Goal: Find specific page/section: Find specific page/section

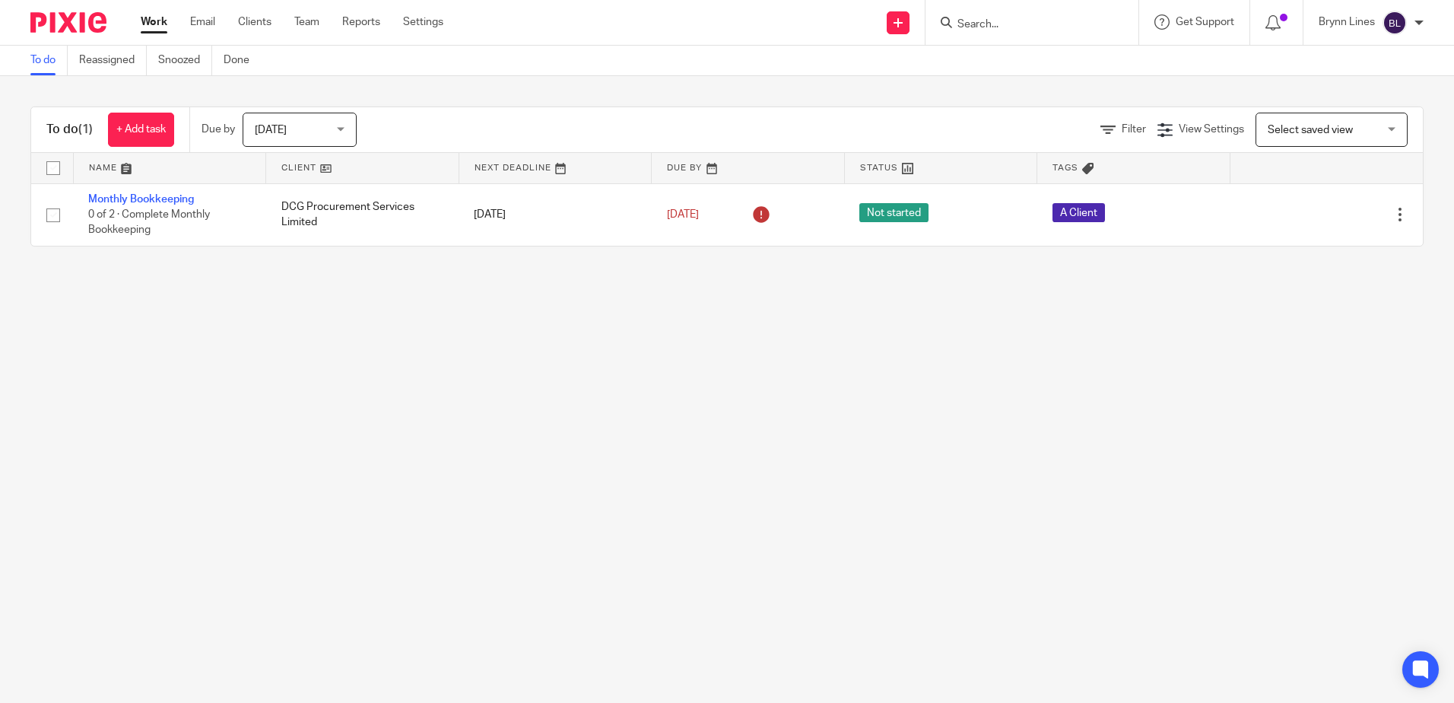
click at [1052, 14] on form at bounding box center [1037, 22] width 162 height 19
click at [1028, 23] on input "Search" at bounding box center [1024, 25] width 137 height 14
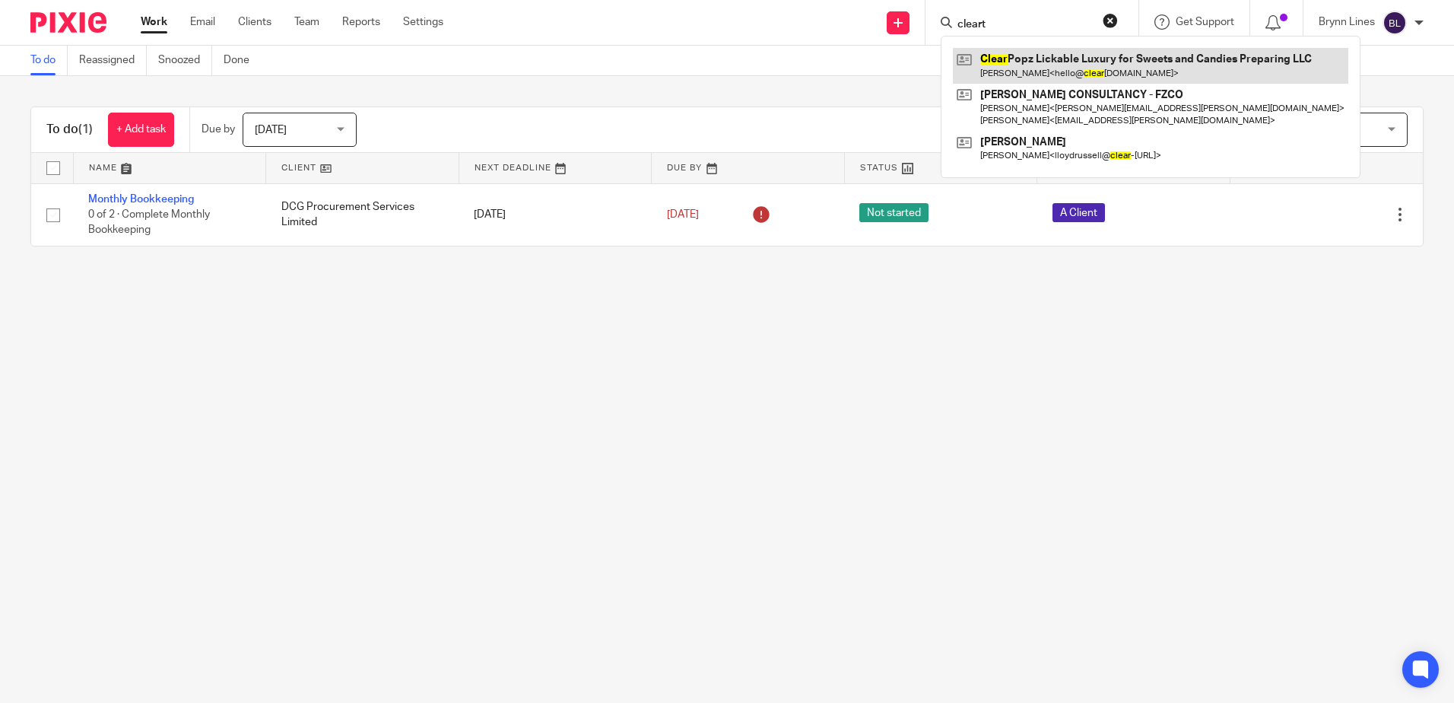
type input "cleart"
click at [1029, 52] on link at bounding box center [1150, 65] width 395 height 35
click at [1030, 52] on link at bounding box center [1150, 65] width 395 height 35
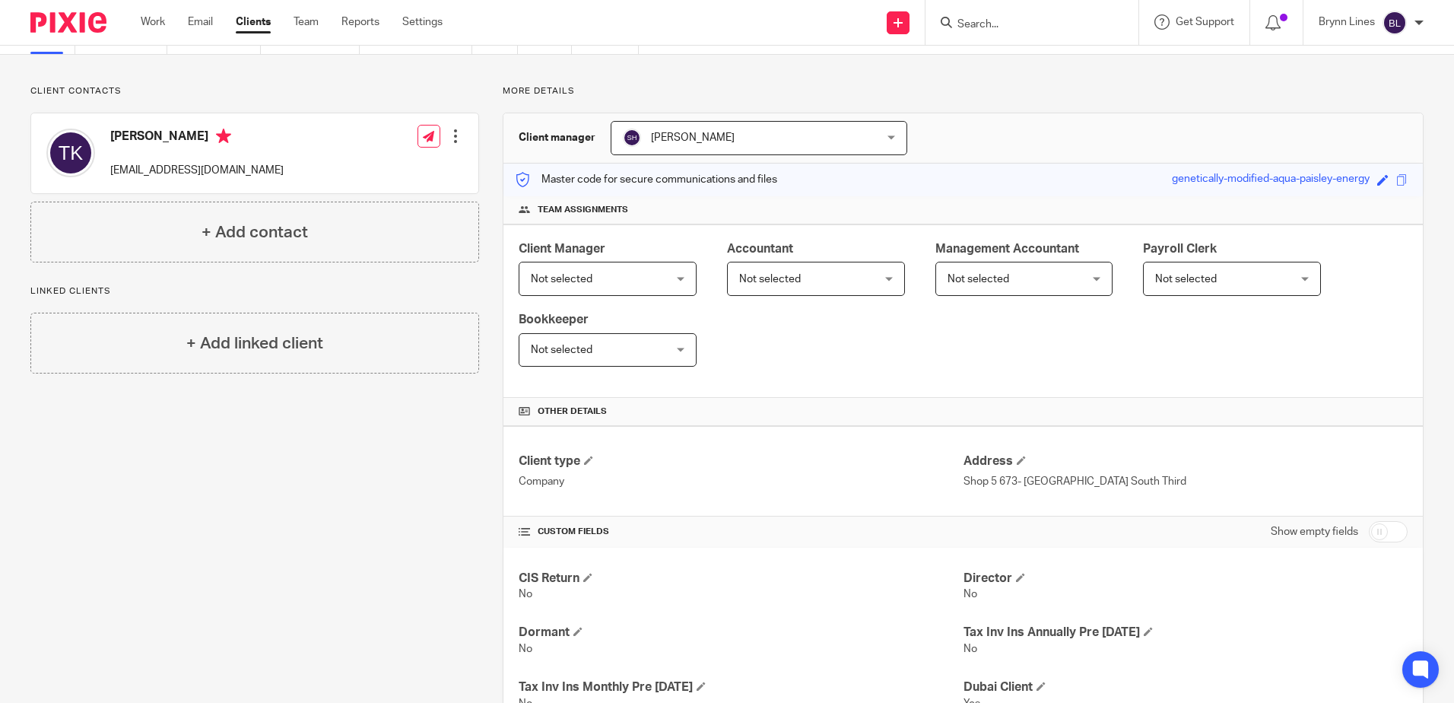
scroll to position [76, 0]
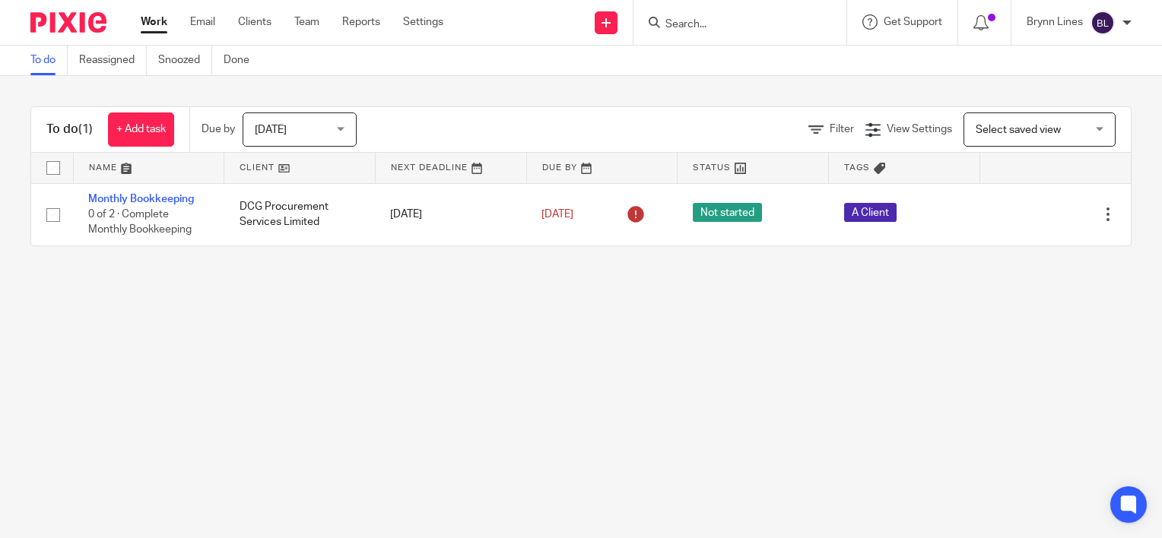
click at [719, 28] on input "Search" at bounding box center [732, 25] width 137 height 14
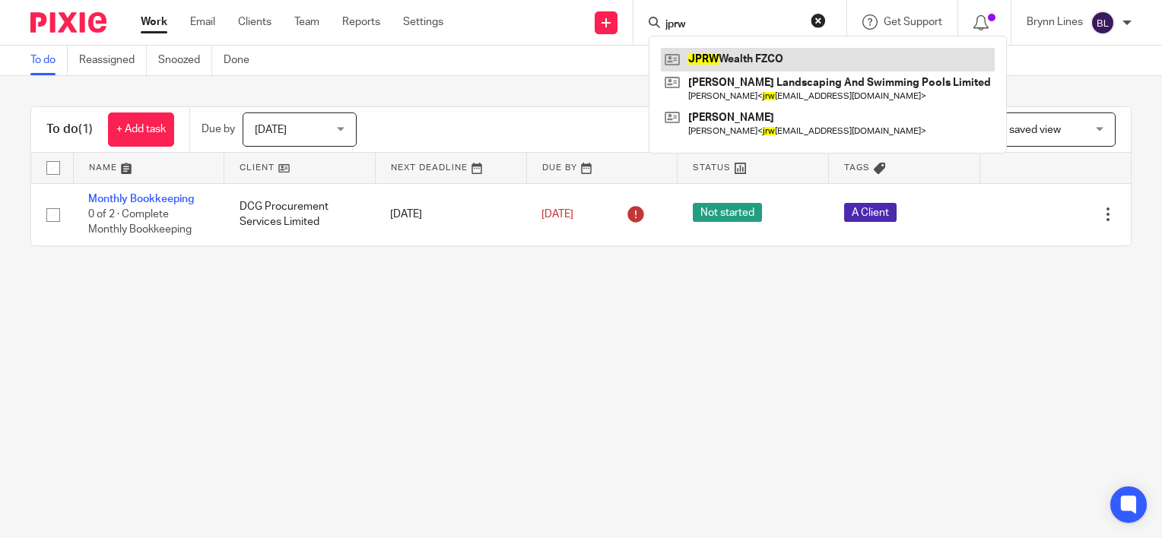
type input "jprw"
drag, startPoint x: 725, startPoint y: 67, endPoint x: 719, endPoint y: 62, distance: 8.1
click at [725, 65] on link at bounding box center [828, 59] width 334 height 23
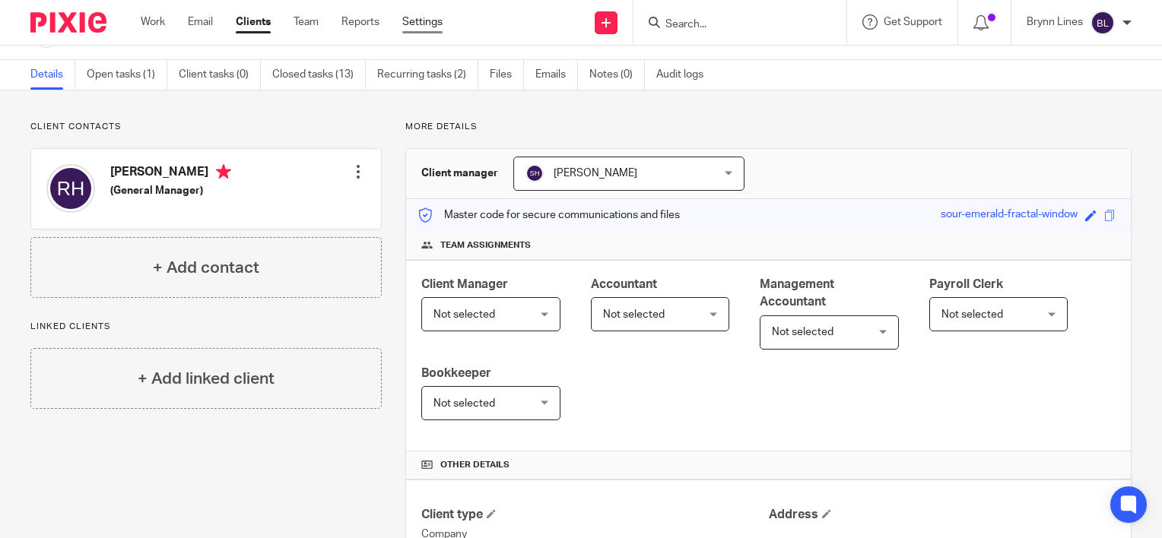
scroll to position [39, 0]
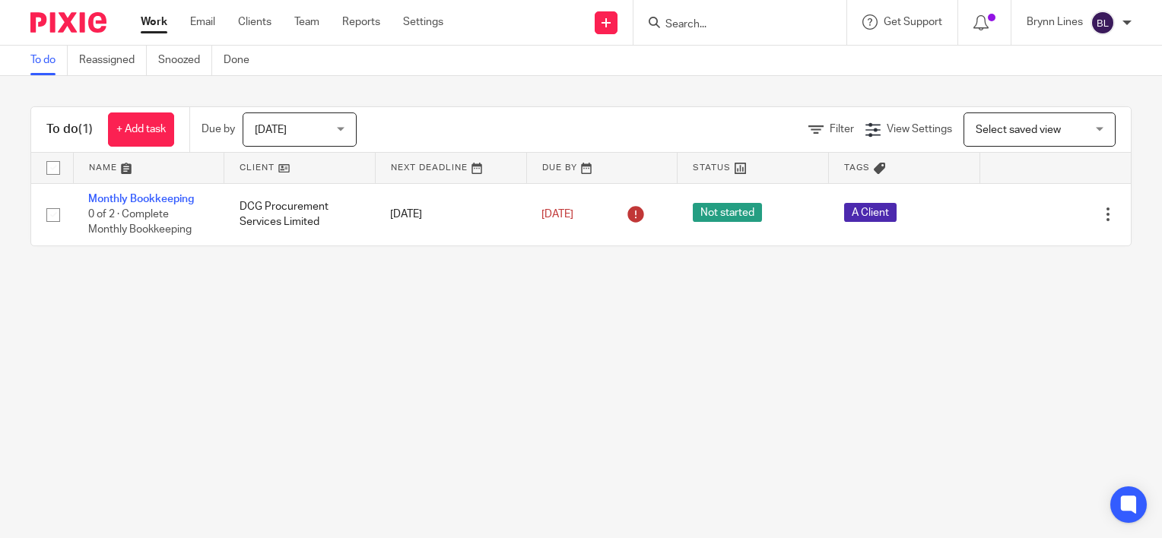
click at [689, 24] on input "Search" at bounding box center [732, 25] width 137 height 14
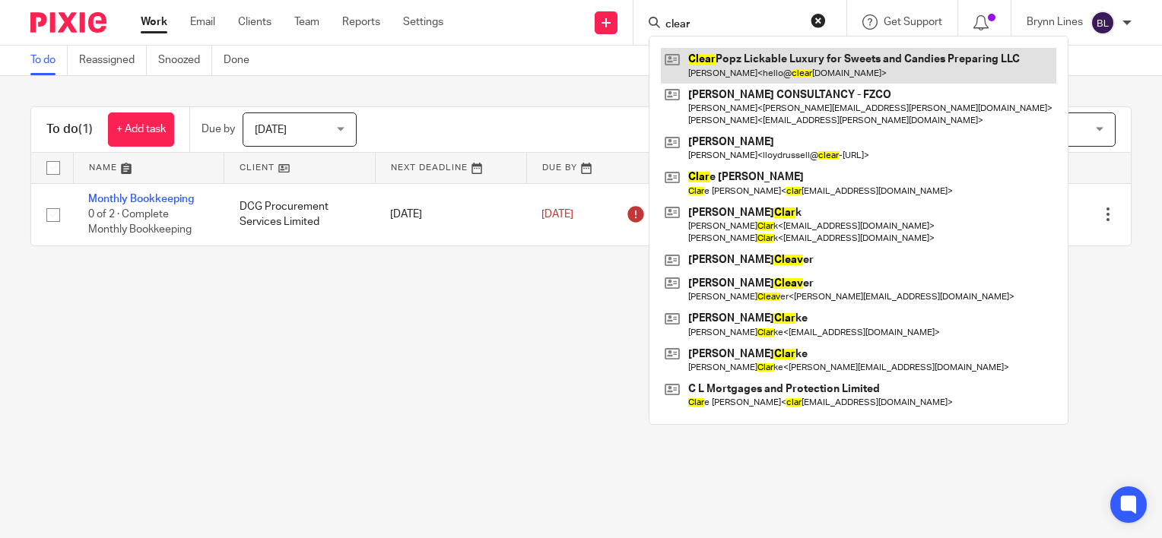
type input "clear"
click at [716, 71] on link at bounding box center [858, 65] width 395 height 35
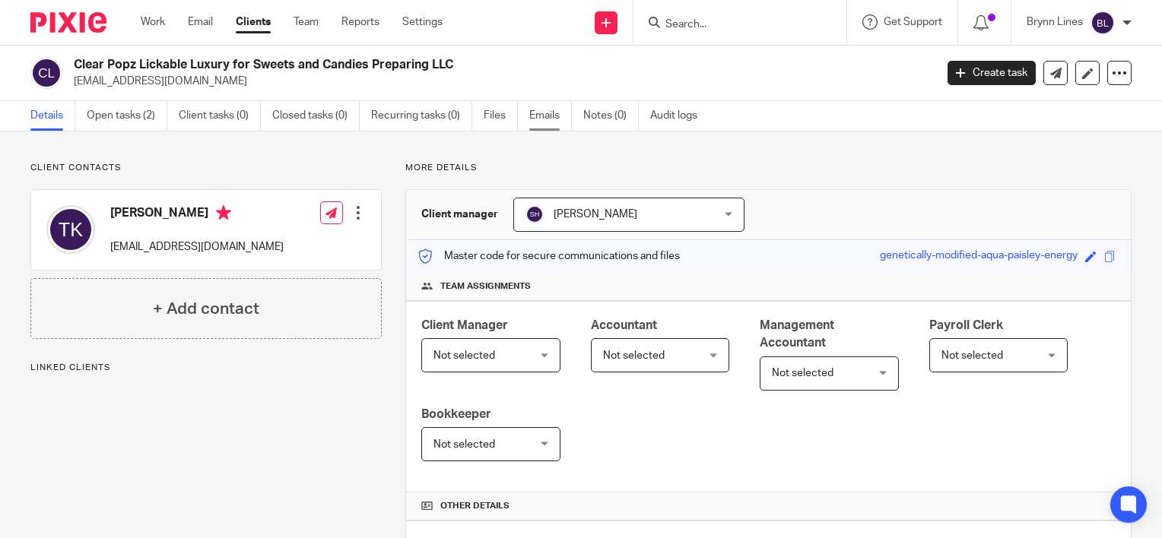
click at [544, 120] on link "Emails" at bounding box center [550, 116] width 43 height 30
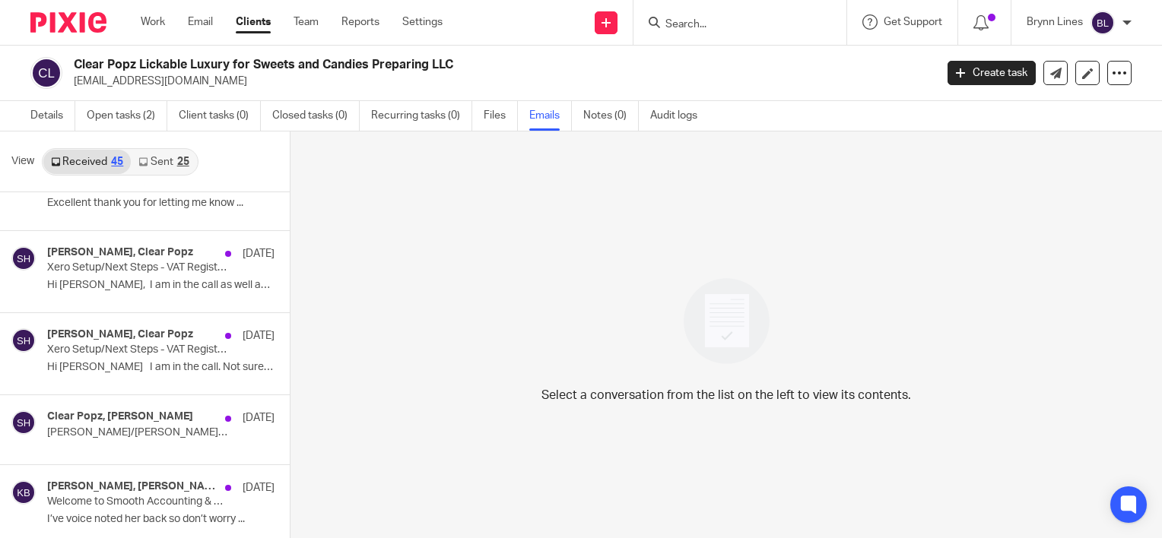
scroll to position [2, 0]
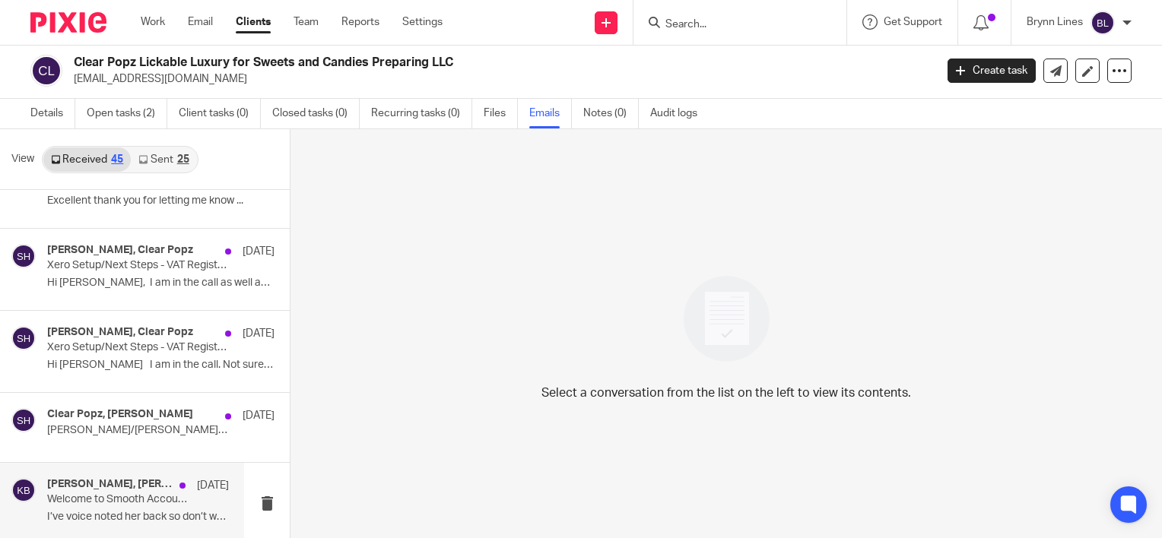
click at [100, 494] on p "Welcome to Smooth Accounting & Consultancy International - FZCO" at bounding box center [119, 500] width 145 height 13
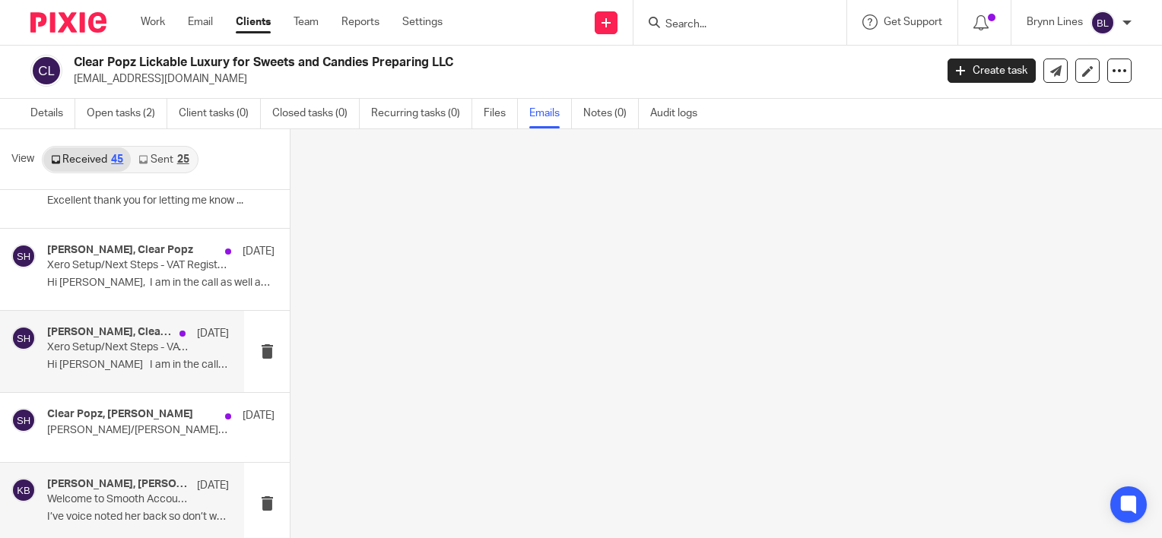
click at [128, 359] on p "Hi Sam I am in the call. Not sure if..." at bounding box center [138, 365] width 182 height 13
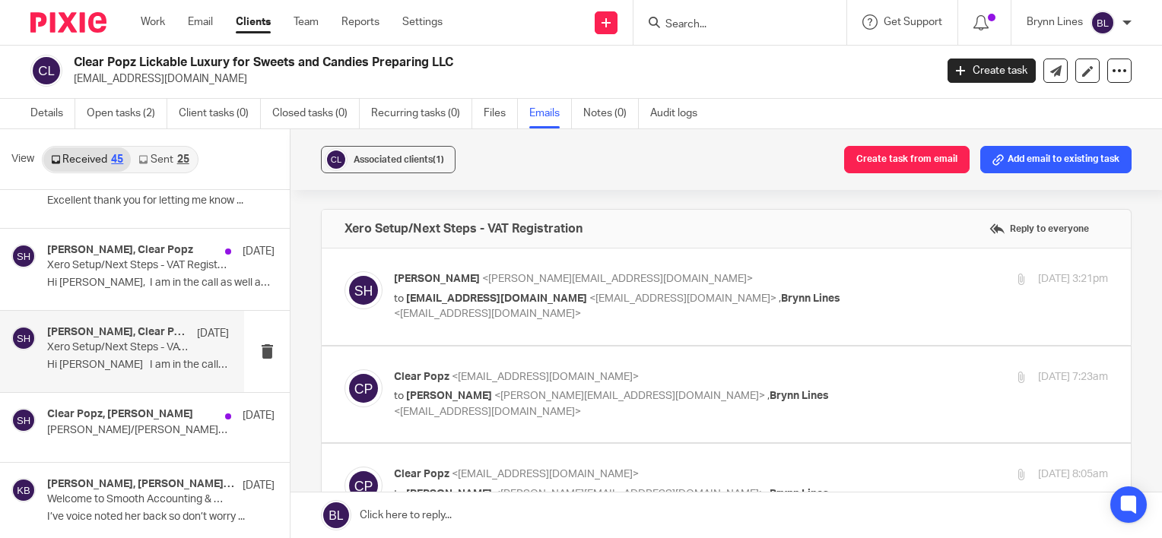
scroll to position [0, 0]
click at [589, 301] on span "<hello@clearpopz.com>" at bounding box center [682, 299] width 187 height 11
checkbox input "true"
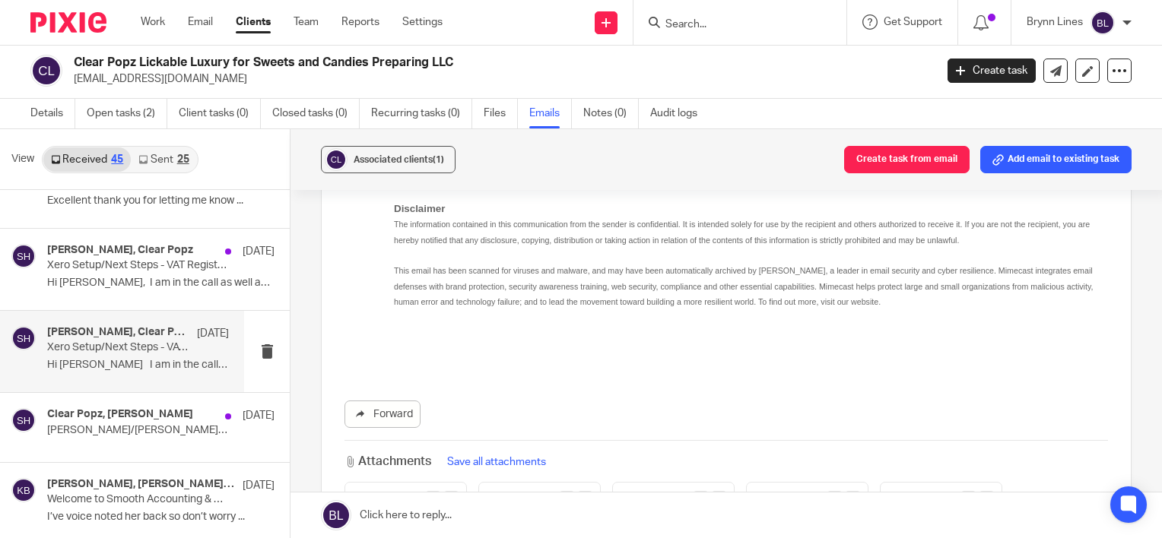
scroll to position [2814, 0]
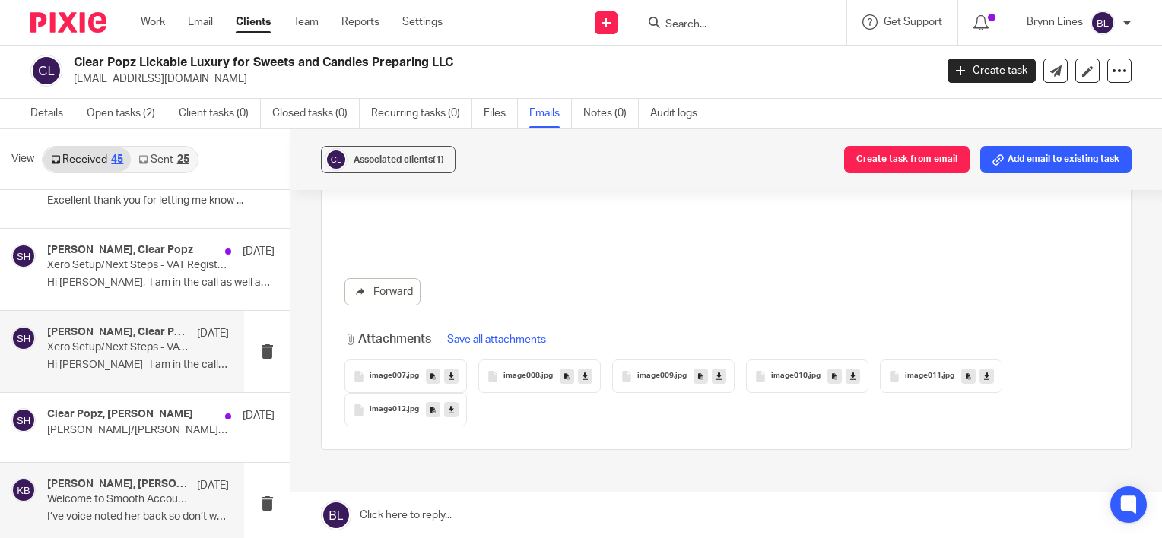
click at [148, 494] on p "Welcome to Smooth Accounting & Consultancy International - FZCO" at bounding box center [119, 500] width 145 height 13
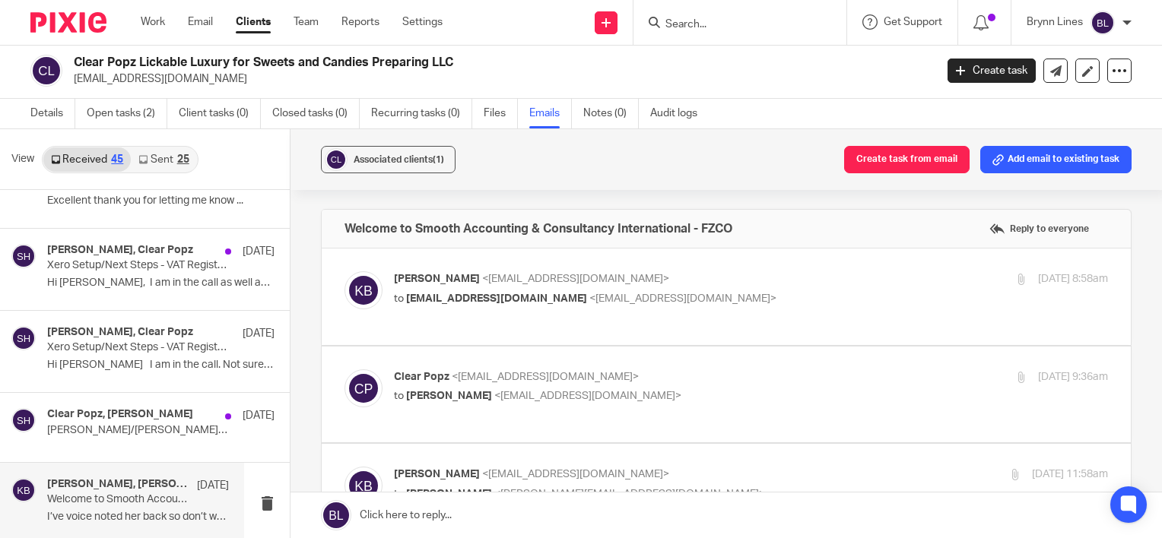
scroll to position [0, 0]
click at [453, 322] on label at bounding box center [726, 297] width 809 height 97
click at [345, 272] on input "checkbox" at bounding box center [344, 271] width 1 height 1
checkbox input "true"
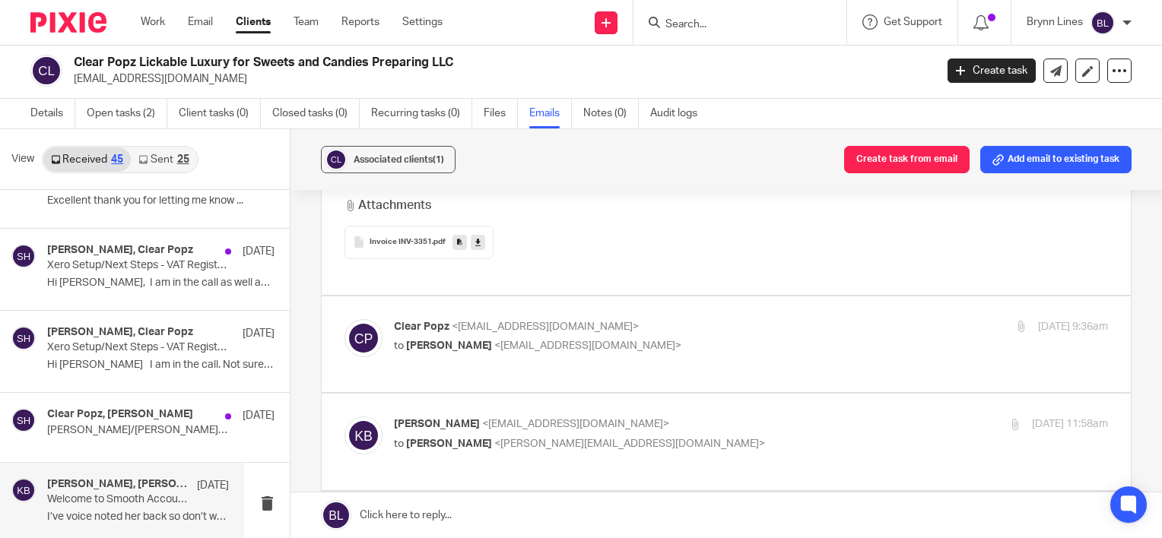
scroll to position [685, 0]
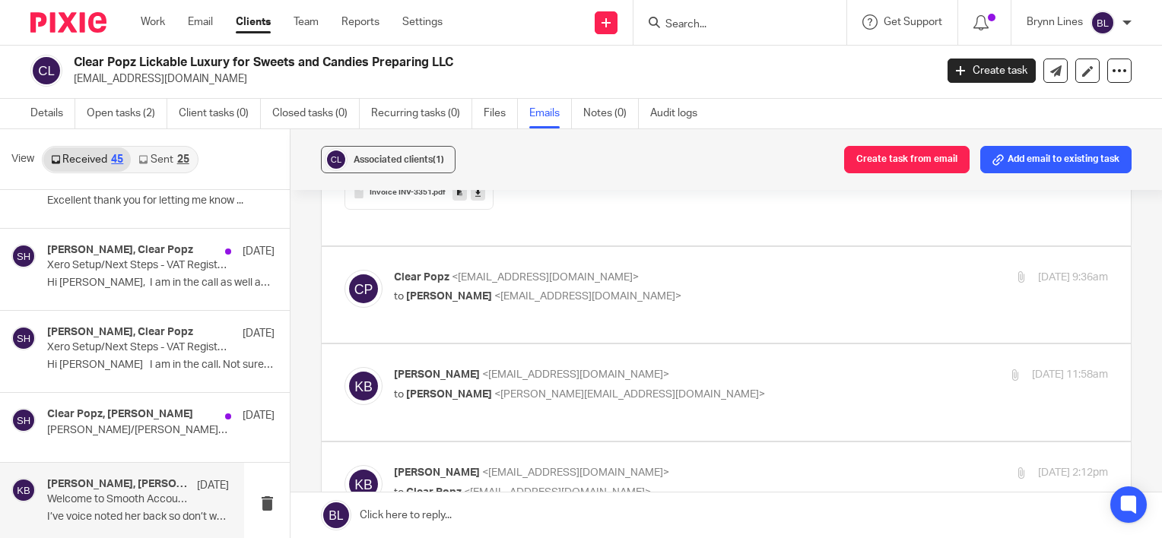
click at [494, 308] on div "Clear Popz <hello@clearpopz.com> to Kathlene Blanco <support@smoothaccounting.a…" at bounding box center [727, 295] width 764 height 51
click at [502, 287] on div "Clear Popz <hello@clearpopz.com> to Kathlene Blanco <support@smoothaccounting.a…" at bounding box center [632, 287] width 476 height 35
checkbox input "true"
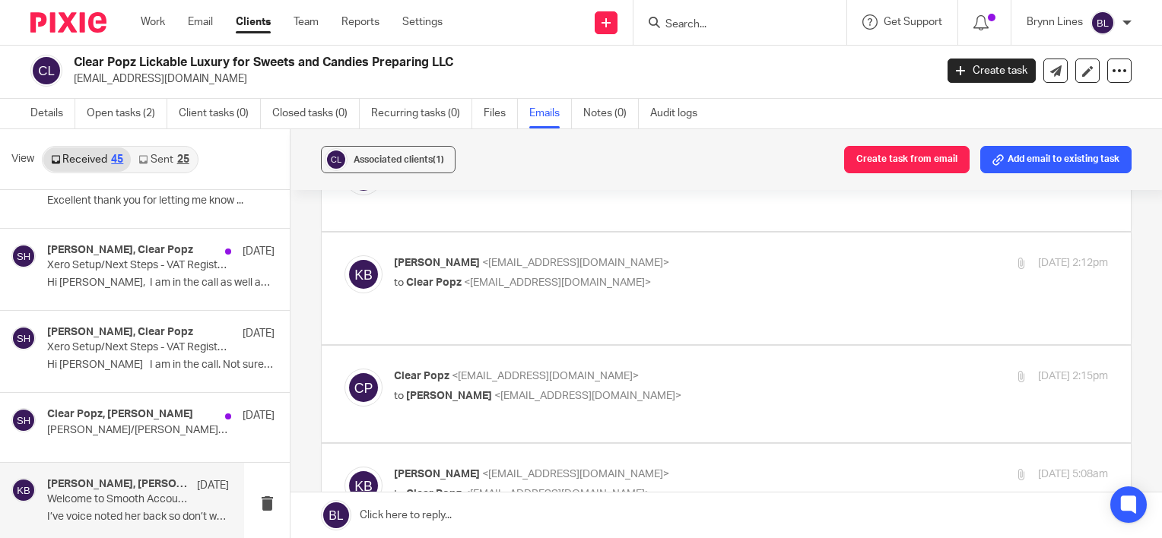
scroll to position [2662, 0]
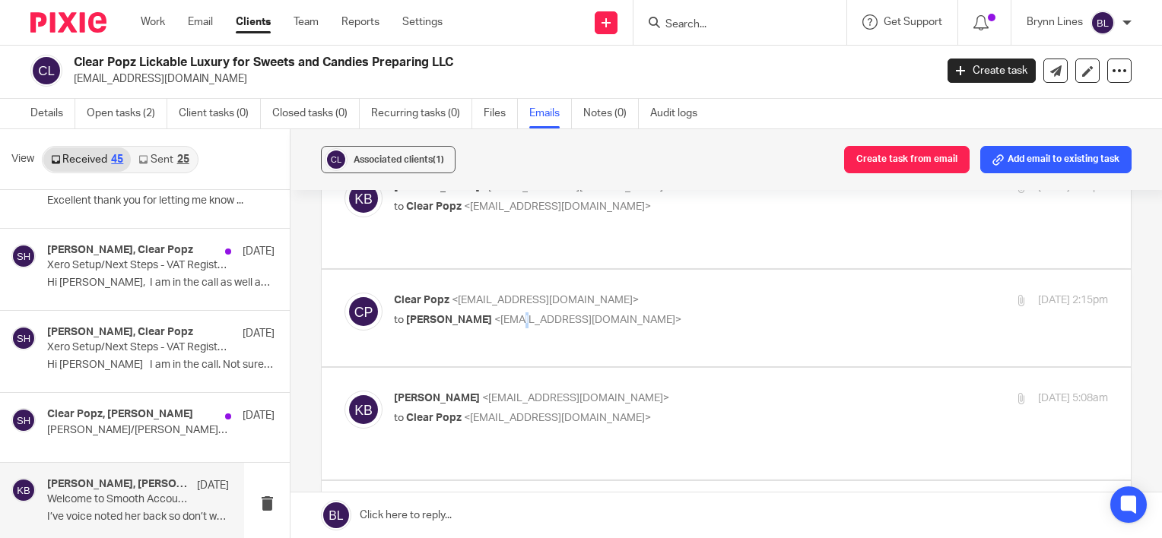
click at [523, 316] on div "Clear Popz <hello@clearpopz.com> to Kathlene Blanco <support@smoothaccounting.a…" at bounding box center [727, 318] width 764 height 51
click at [529, 293] on div "Clear Popz <hello@clearpopz.com> to Kathlene Blanco <support@smoothaccounting.a…" at bounding box center [632, 310] width 476 height 35
checkbox input "true"
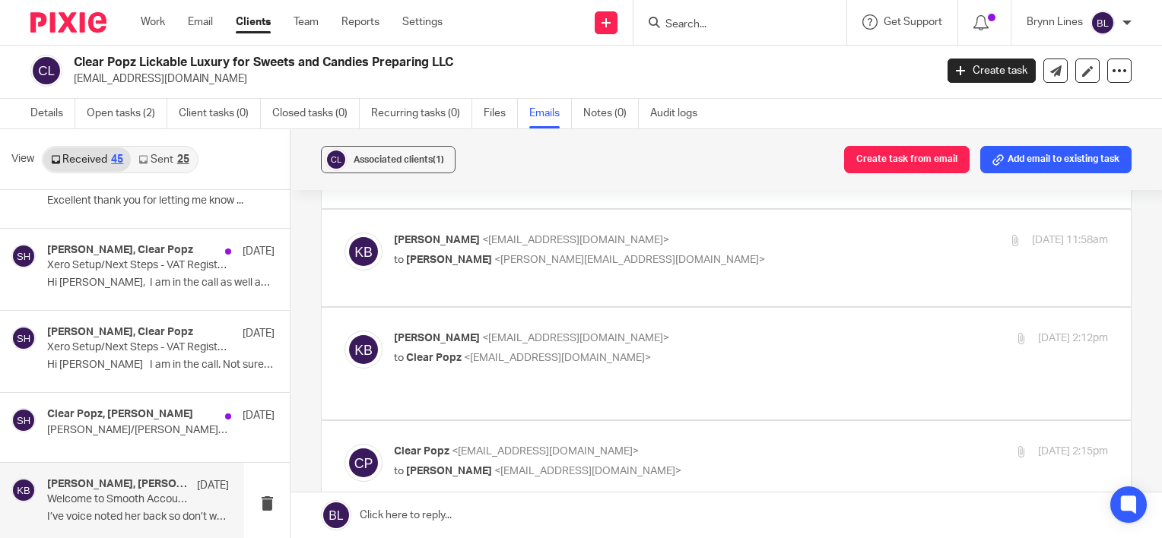
scroll to position [2510, 0]
click at [537, 344] on p "Kathlene Blanco <support@smoothaccounting.ae>" at bounding box center [632, 340] width 476 height 16
checkbox input "true"
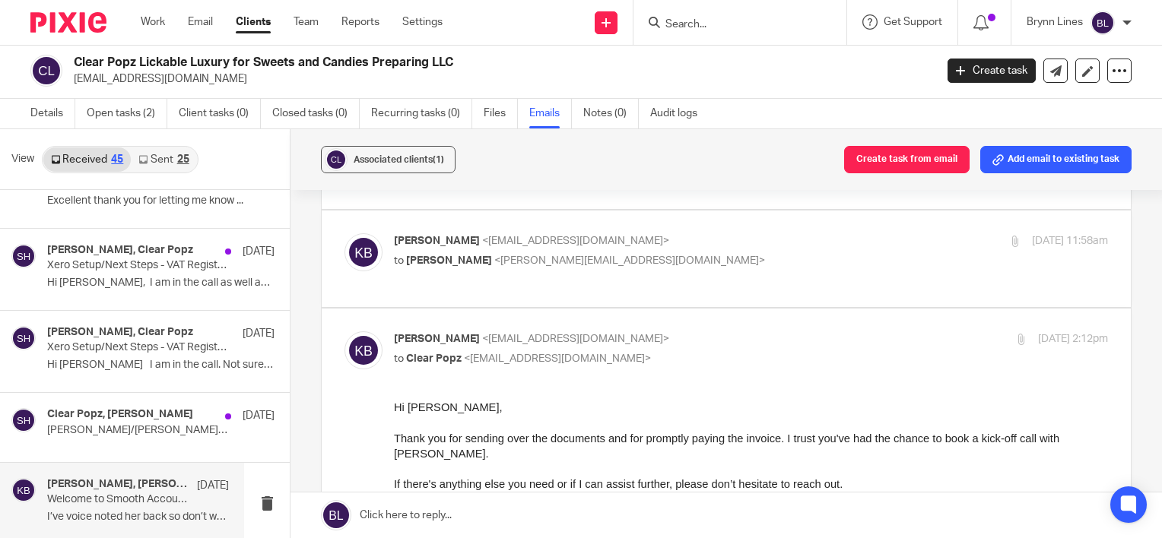
scroll to position [0, 0]
click at [496, 253] on p "to Samuel Hopgood <samuel@smoothaccounting.co.uk>" at bounding box center [632, 261] width 476 height 16
checkbox input "true"
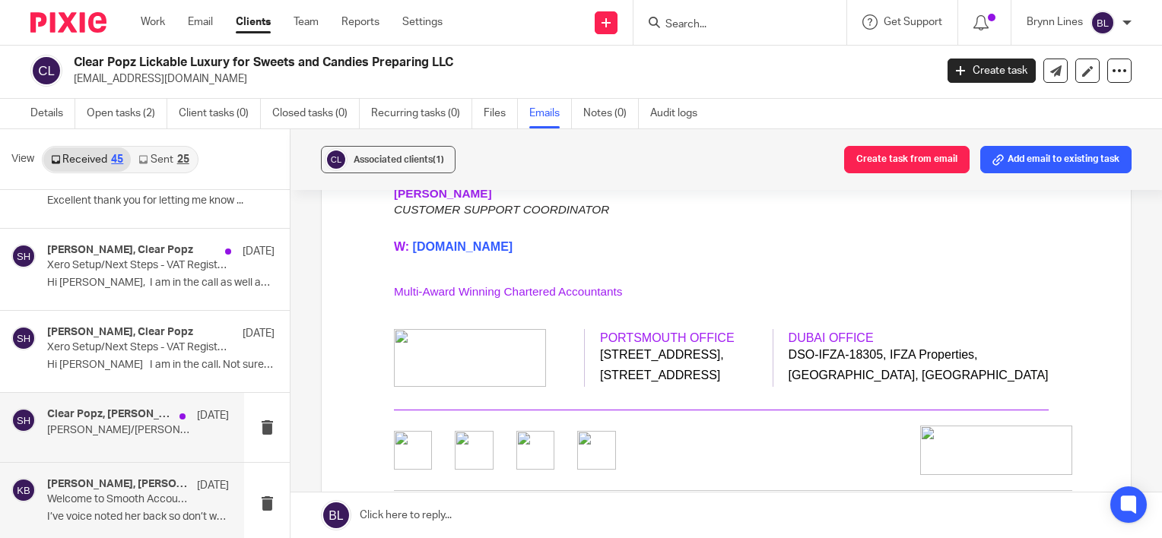
scroll to position [10191, 0]
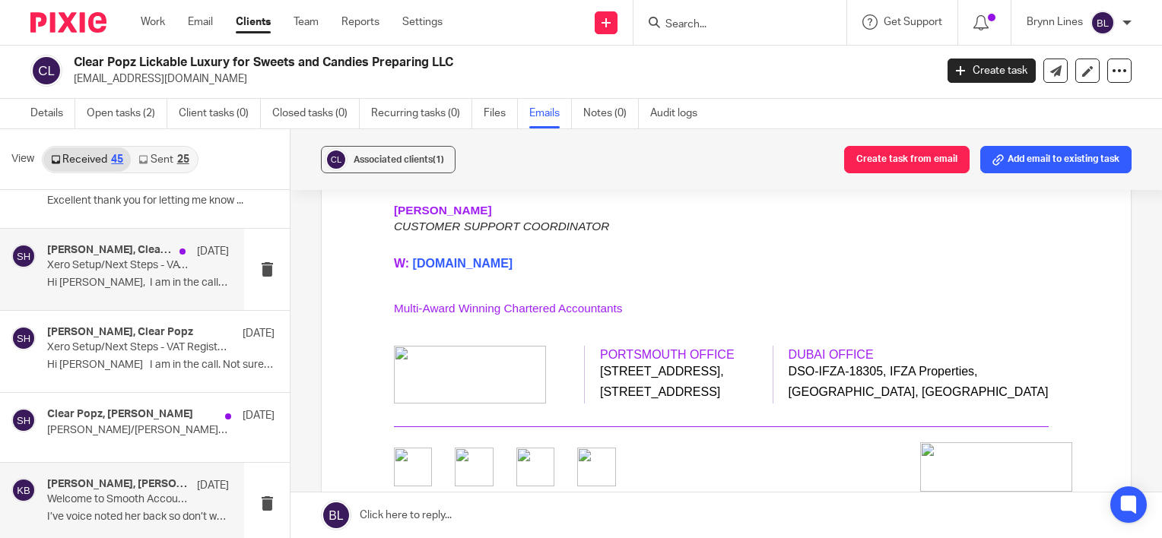
click at [120, 266] on div "Samuel Hopgood, Clear Popz 18 Feb Xero Setup/Next Steps - VAT Registration Hi T…" at bounding box center [138, 269] width 182 height 51
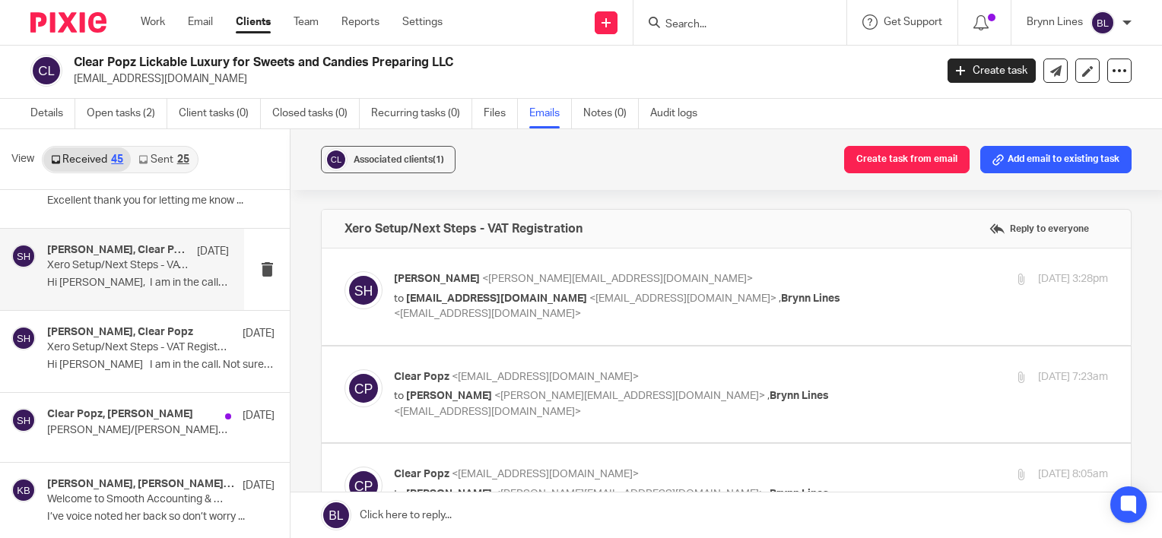
scroll to position [0, 0]
click at [561, 284] on p "Samuel Hopgood <samuel@smoothaccounting.co.uk>" at bounding box center [632, 280] width 476 height 16
click at [589, 294] on span "<hello@clearpopz.com>" at bounding box center [682, 299] width 187 height 11
checkbox input "true"
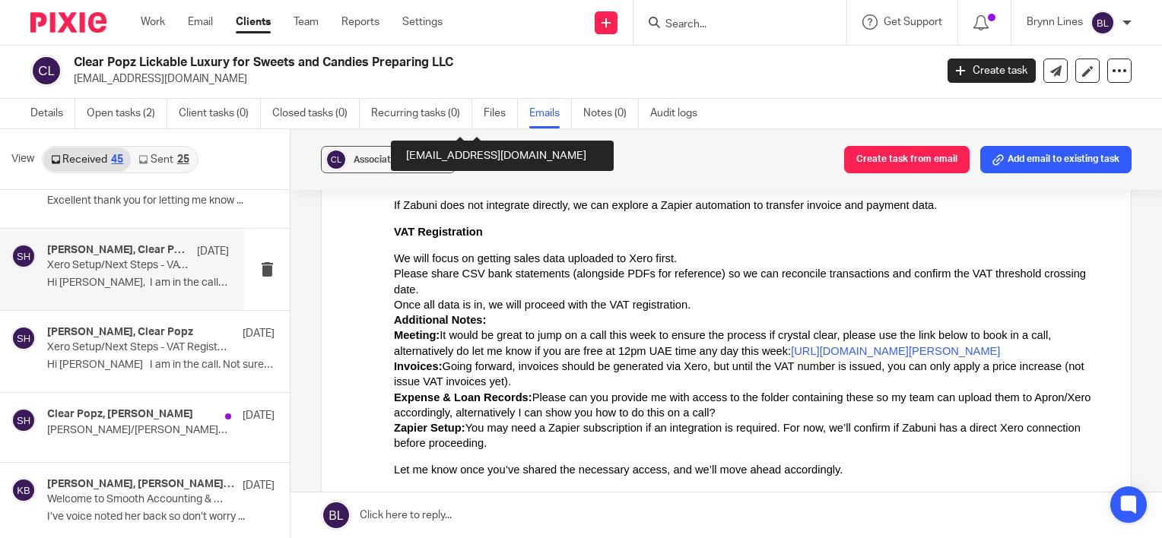
scroll to position [380, 0]
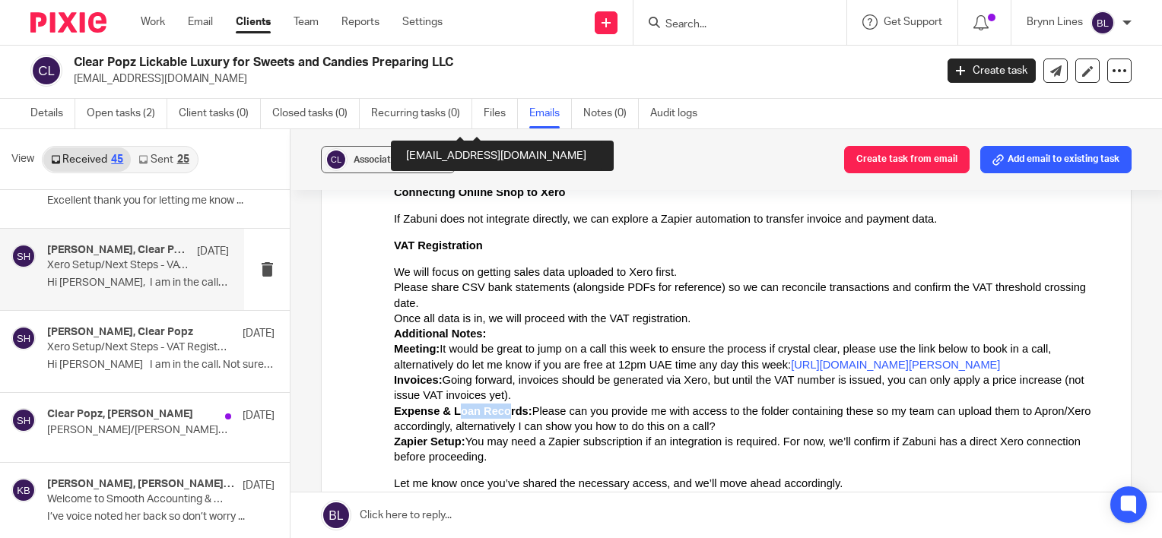
drag, startPoint x: 449, startPoint y: 396, endPoint x: 489, endPoint y: 391, distance: 40.7
click at [489, 405] on b "Expense & Loan Records:" at bounding box center [463, 411] width 138 height 12
